Goal: Transaction & Acquisition: Purchase product/service

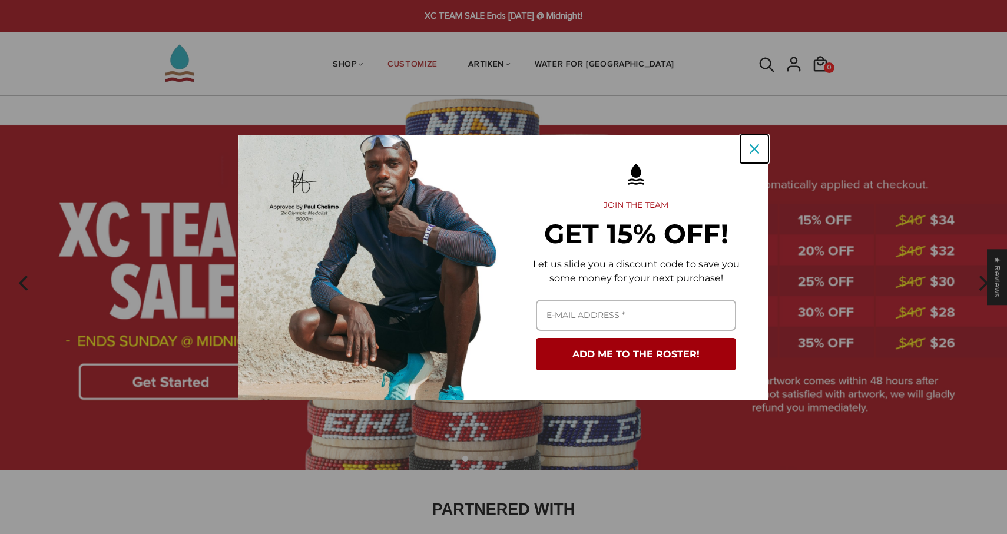
click at [750, 138] on button "Close" at bounding box center [755, 149] width 28 height 28
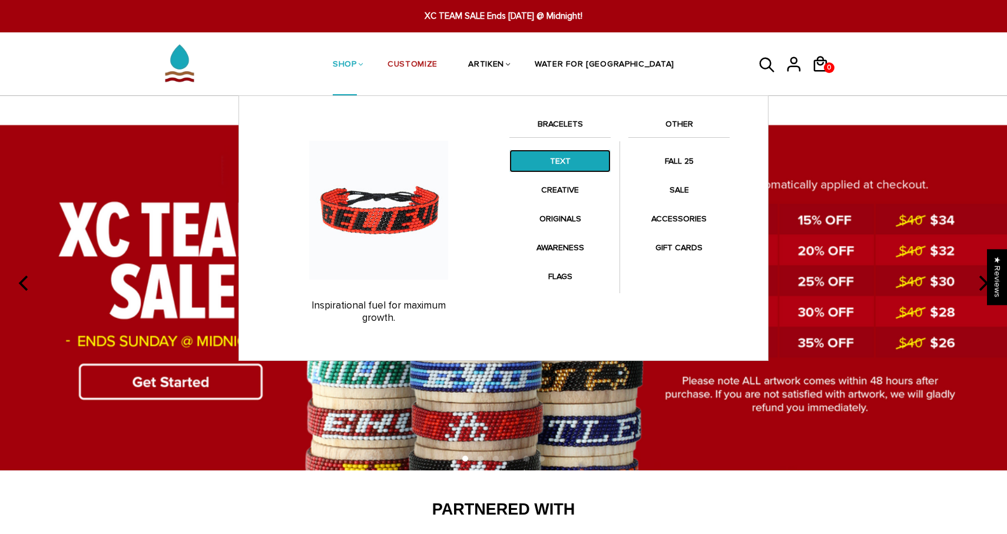
click at [554, 153] on link "TEXT" at bounding box center [560, 161] width 101 height 23
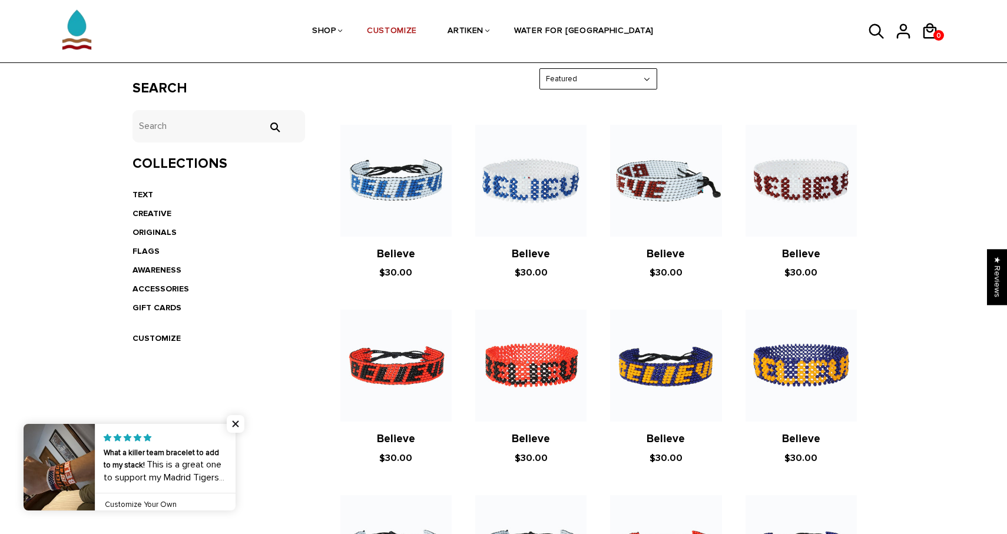
scroll to position [196, 0]
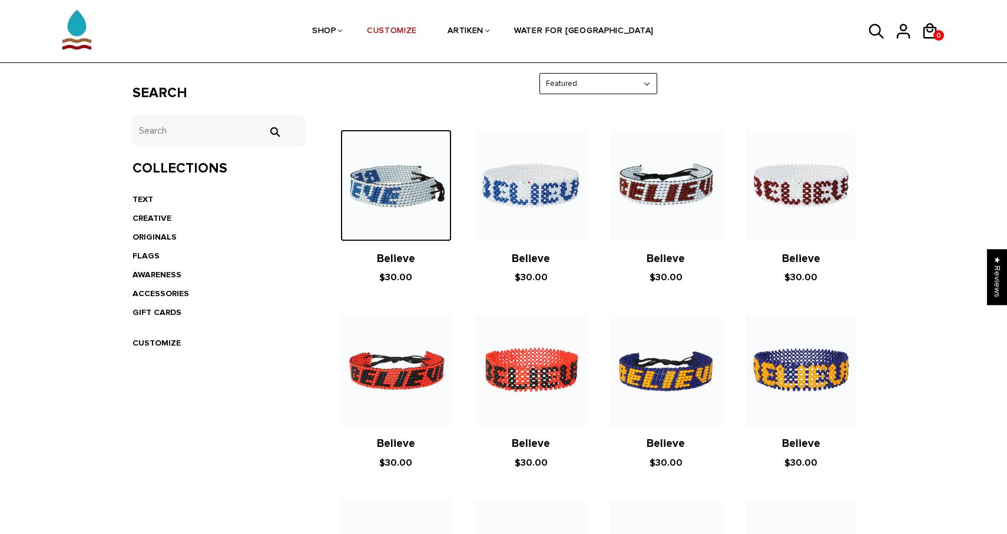
click at [408, 192] on img at bounding box center [396, 185] width 111 height 111
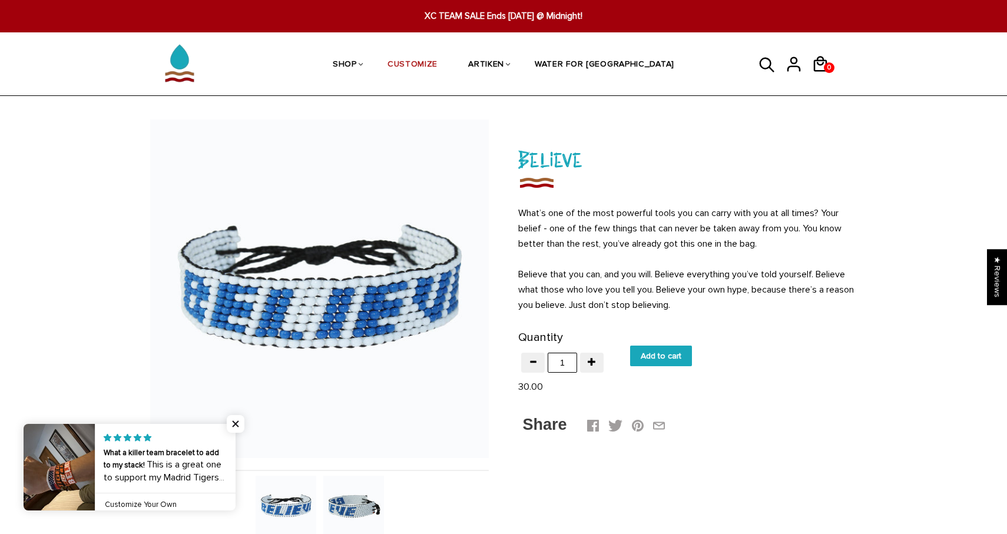
click at [655, 359] on input "Add to cart" at bounding box center [661, 356] width 62 height 21
type input "Add to cart"
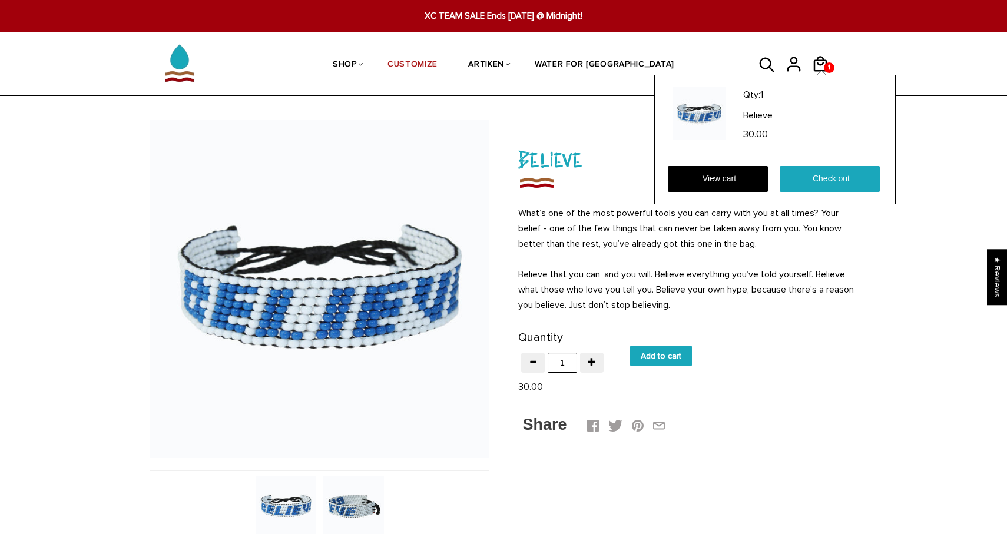
click at [821, 75] on div "Qty: 1 Believe 30.00 View cart Check out" at bounding box center [776, 140] width 242 height 130
click at [821, 180] on link "Check out" at bounding box center [830, 179] width 100 height 26
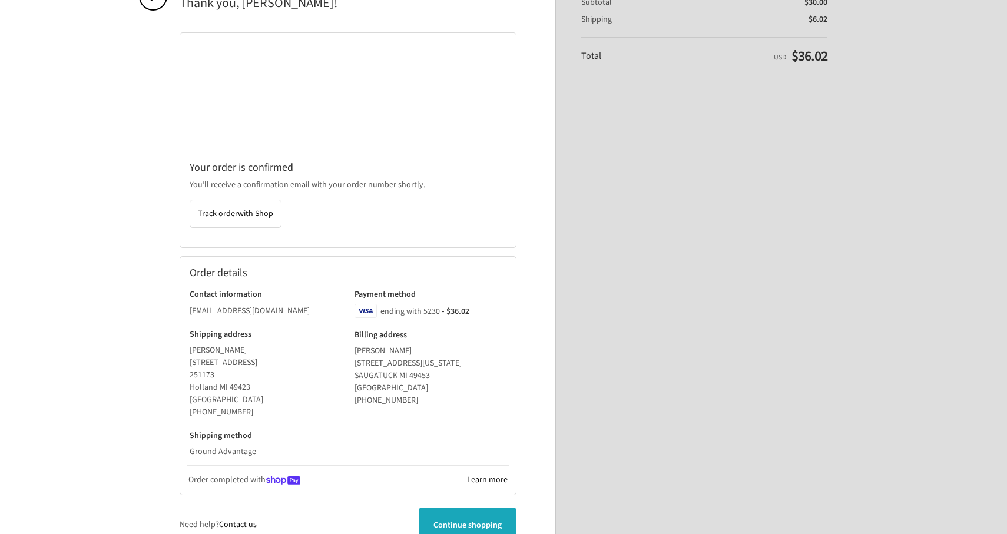
scroll to position [179, 0]
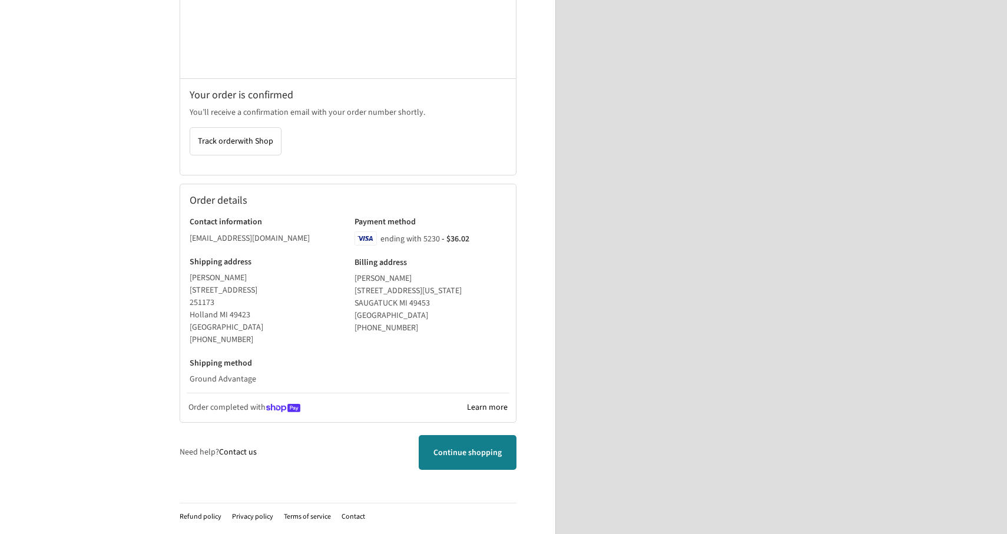
click at [449, 468] on link "Continue shopping" at bounding box center [468, 452] width 98 height 35
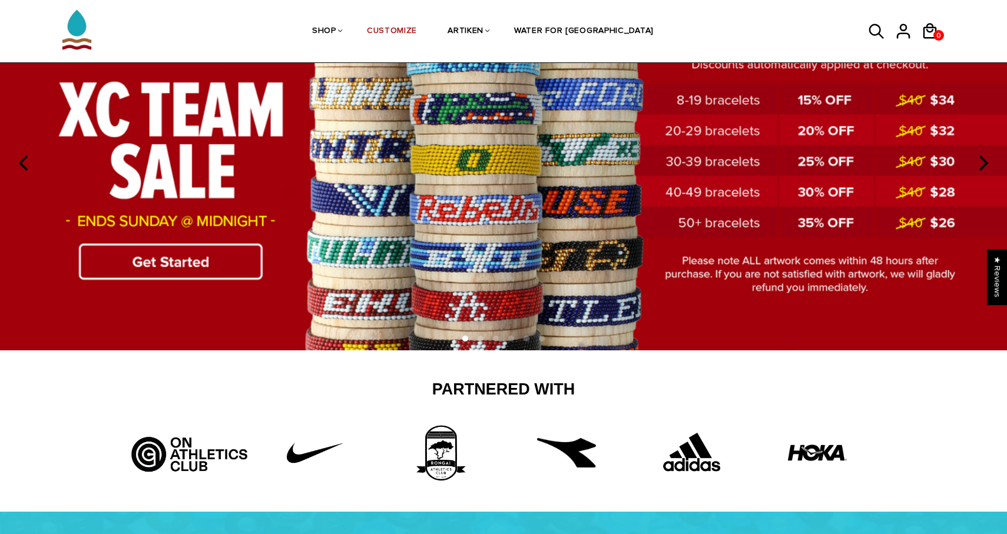
scroll to position [119, 0]
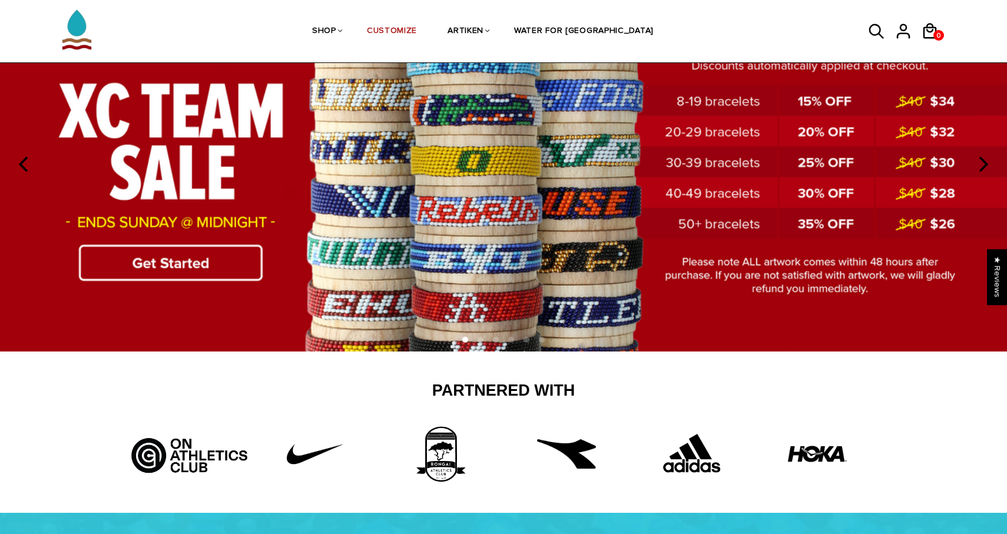
click at [206, 270] on img at bounding box center [503, 164] width 1007 height 375
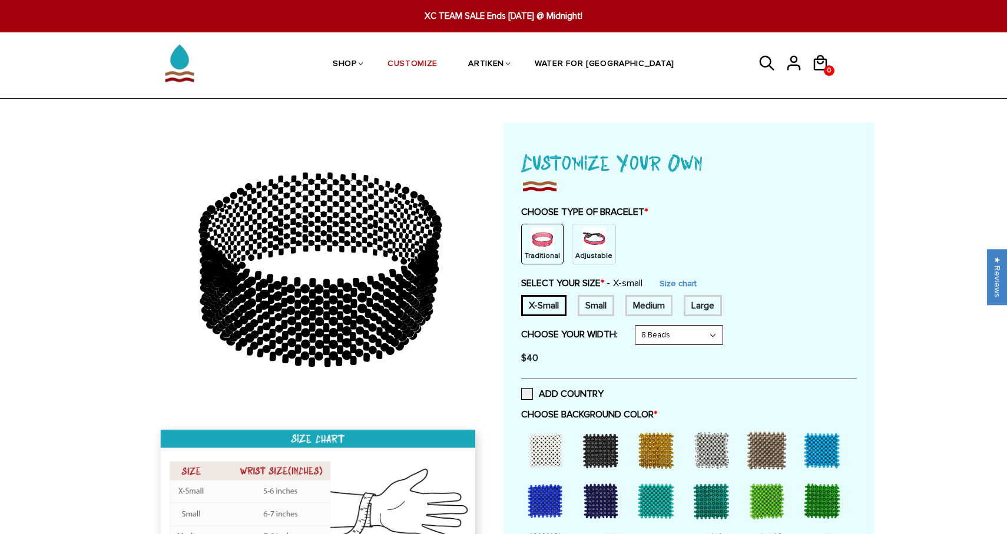
click at [596, 250] on img at bounding box center [595, 239] width 24 height 24
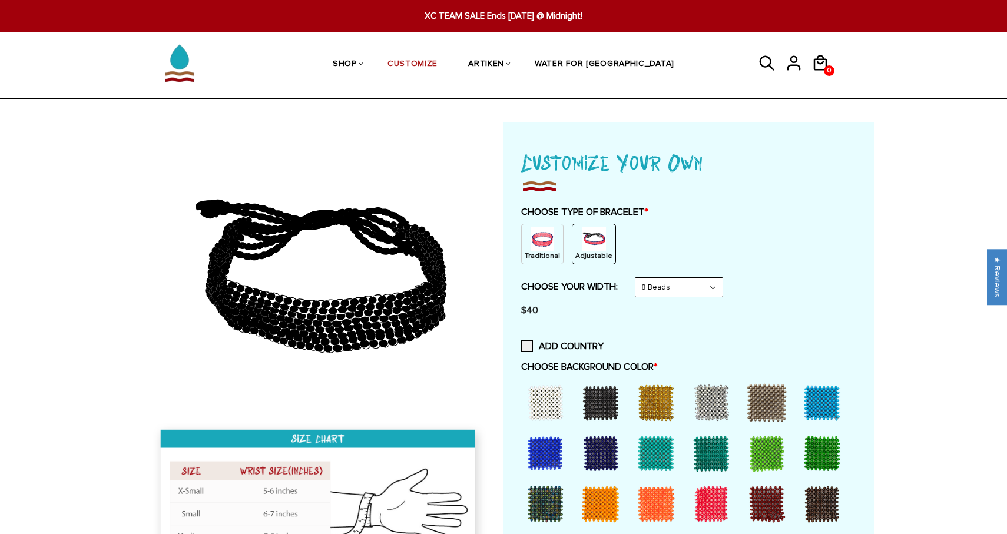
click at [675, 286] on select "8 Beads 6 Beads 10 Beads" at bounding box center [679, 287] width 87 height 19
click at [638, 278] on select "8 Beads 6 Beads 10 Beads" at bounding box center [679, 287] width 87 height 19
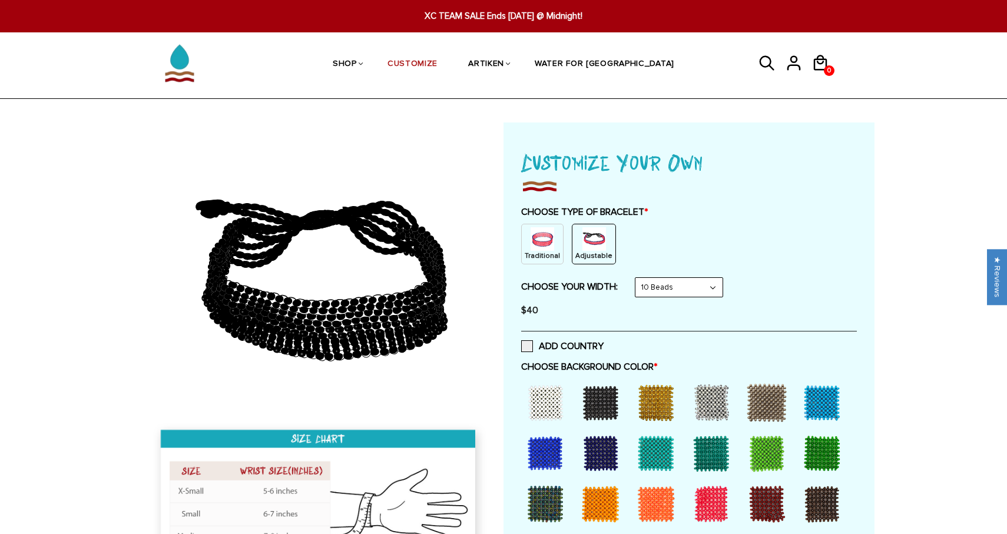
click at [671, 289] on select "8 Beads 6 Beads 10 Beads" at bounding box center [679, 287] width 87 height 19
select select "8-beads"
click at [638, 278] on select "8 Beads 6 Beads 10 Beads" at bounding box center [679, 287] width 87 height 19
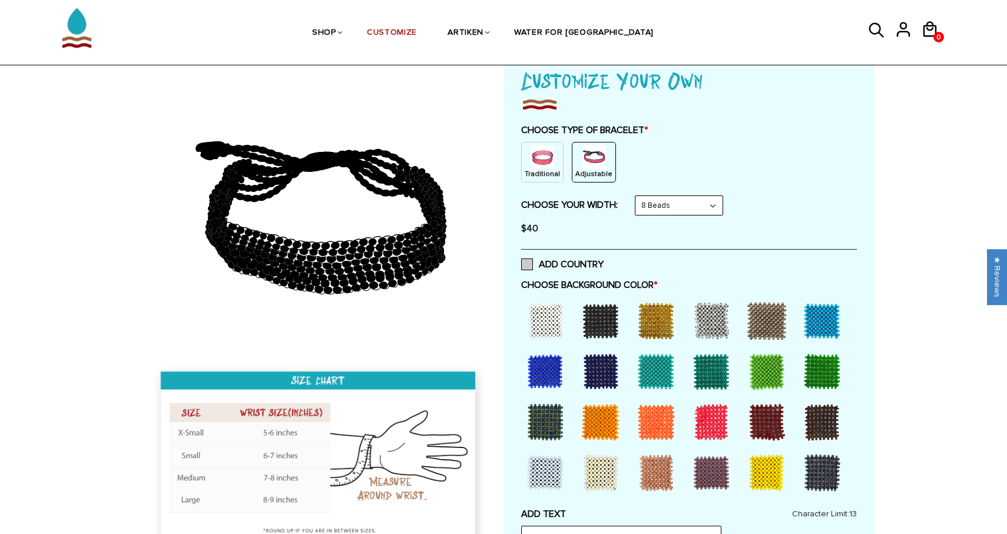
scroll to position [87, 0]
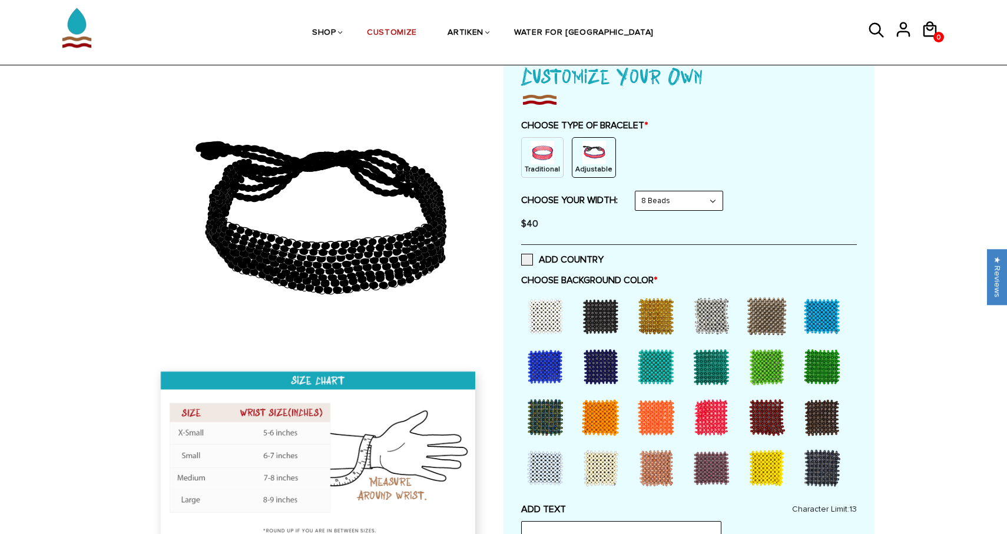
click at [610, 417] on div at bounding box center [600, 417] width 47 height 47
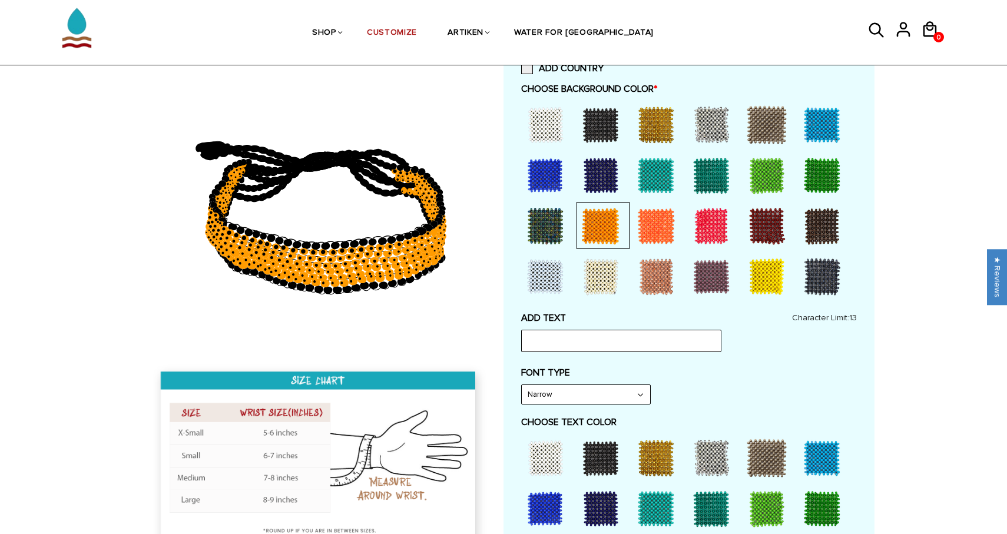
scroll to position [279, 0]
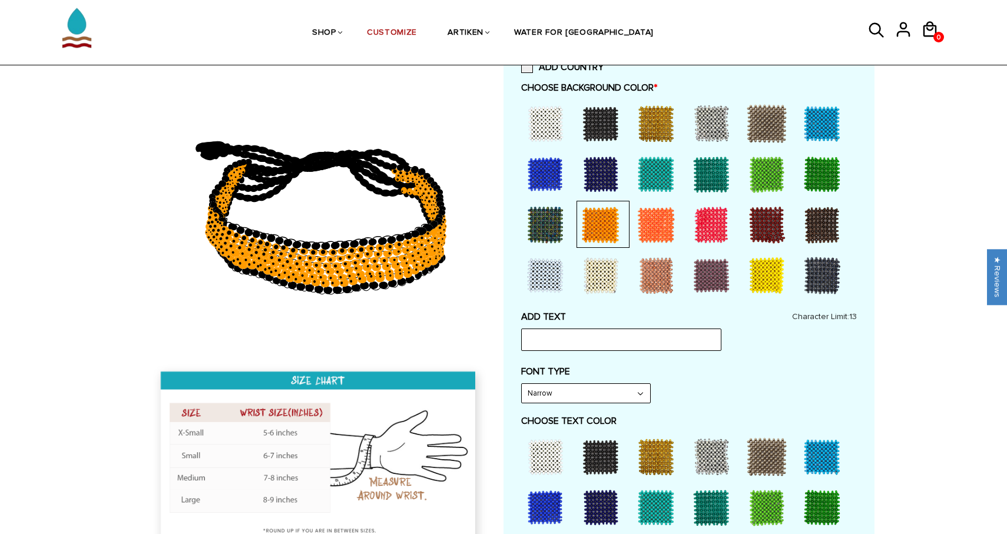
click at [541, 499] on div at bounding box center [545, 507] width 47 height 47
click at [553, 338] on input "text" at bounding box center [621, 340] width 200 height 22
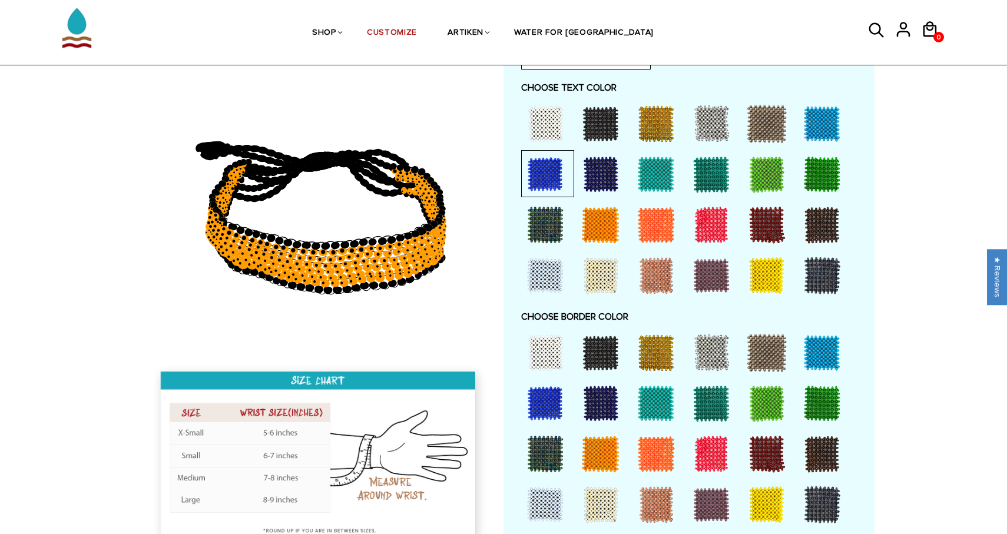
scroll to position [634, 0]
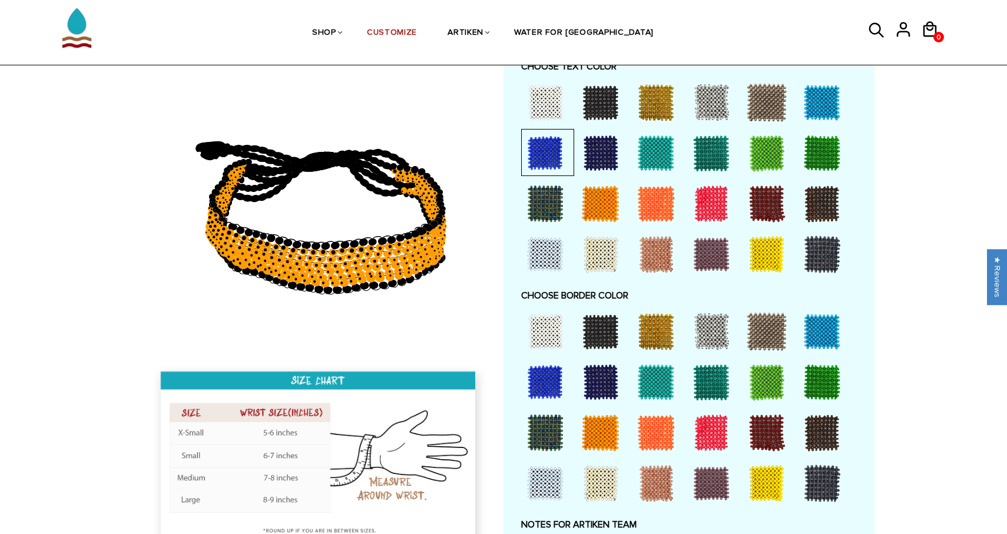
type input "HOPE XC"
click at [540, 381] on div at bounding box center [545, 382] width 47 height 47
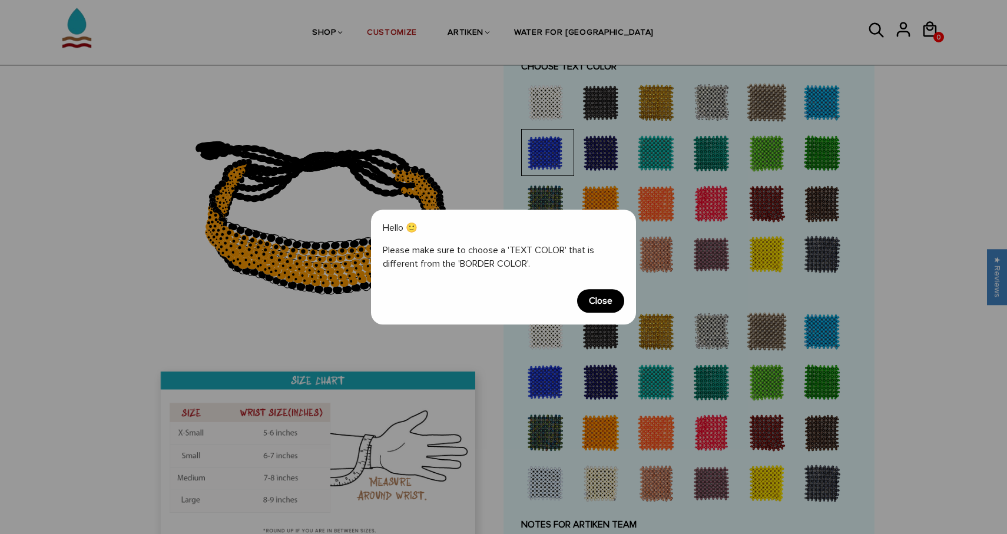
click at [606, 302] on span "Close" at bounding box center [600, 301] width 47 height 24
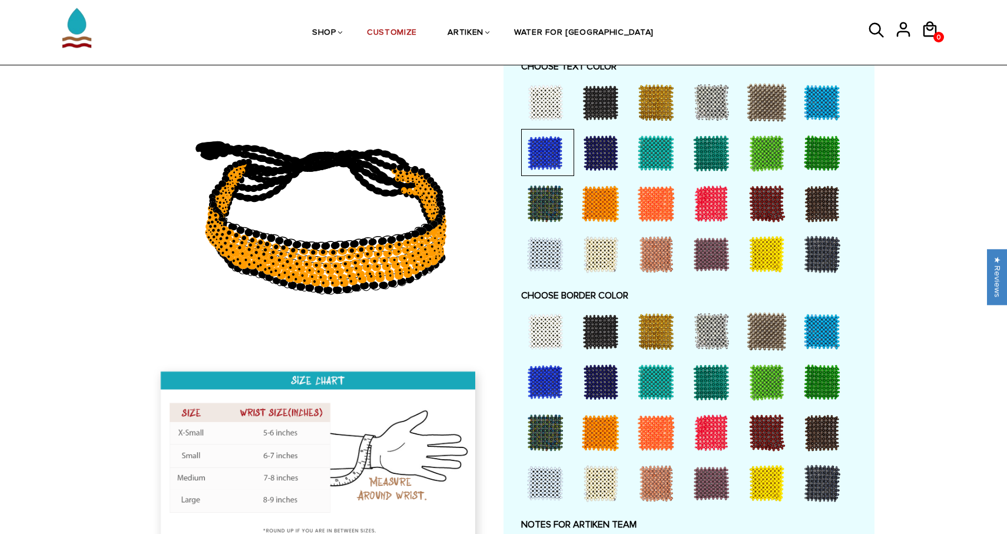
click at [605, 321] on div at bounding box center [600, 331] width 47 height 47
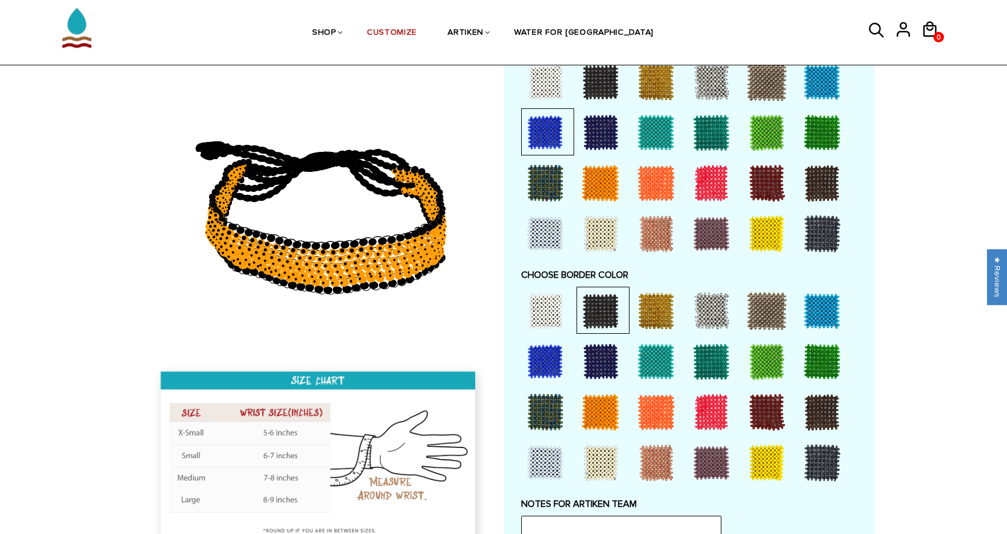
scroll to position [656, 0]
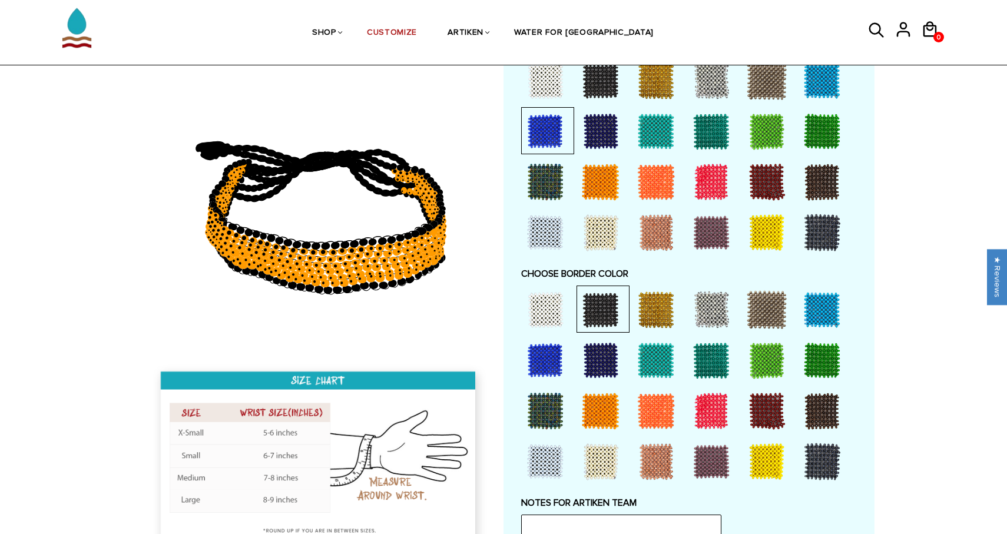
click at [837, 315] on div at bounding box center [822, 309] width 47 height 47
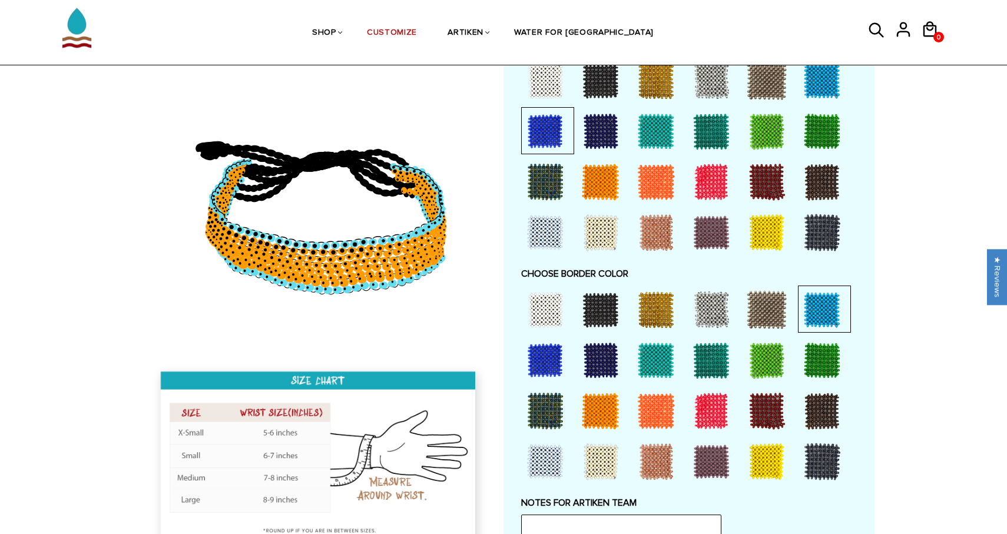
click at [594, 351] on div at bounding box center [600, 360] width 47 height 47
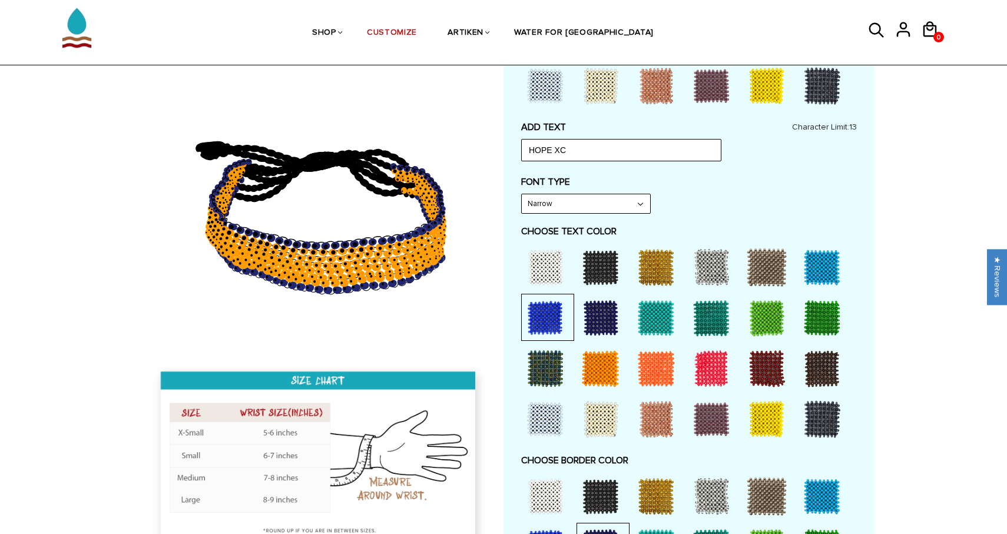
scroll to position [349, 0]
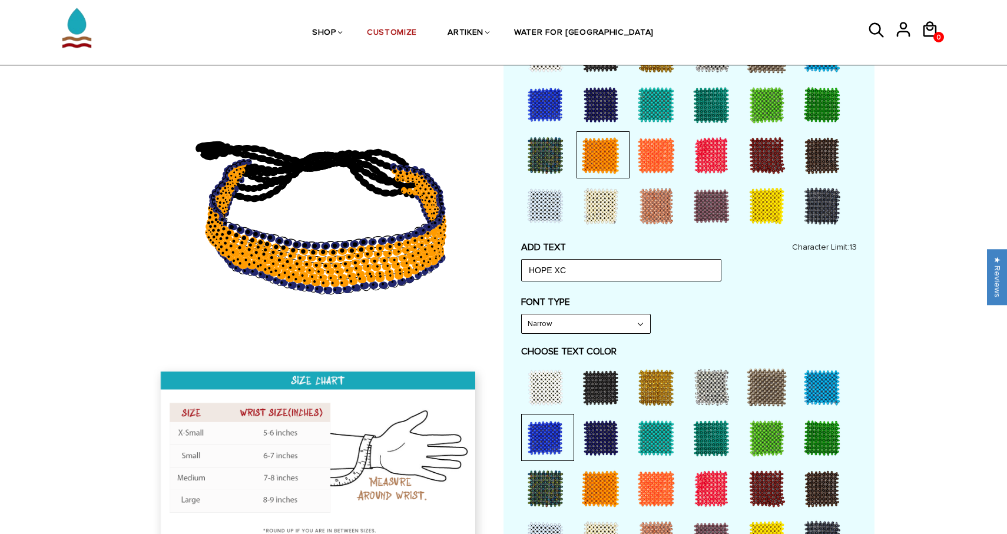
click at [613, 318] on select "Narrow Bold" at bounding box center [586, 324] width 128 height 19
select select "Bold"
click at [522, 315] on select "Narrow Bold" at bounding box center [586, 324] width 128 height 19
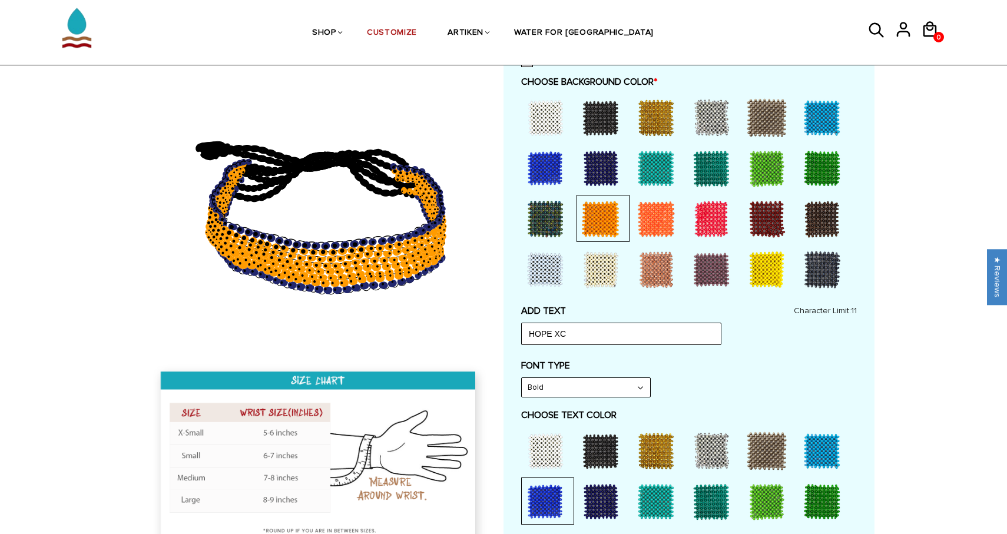
scroll to position [0, 0]
